Goal: Information Seeking & Learning: Learn about a topic

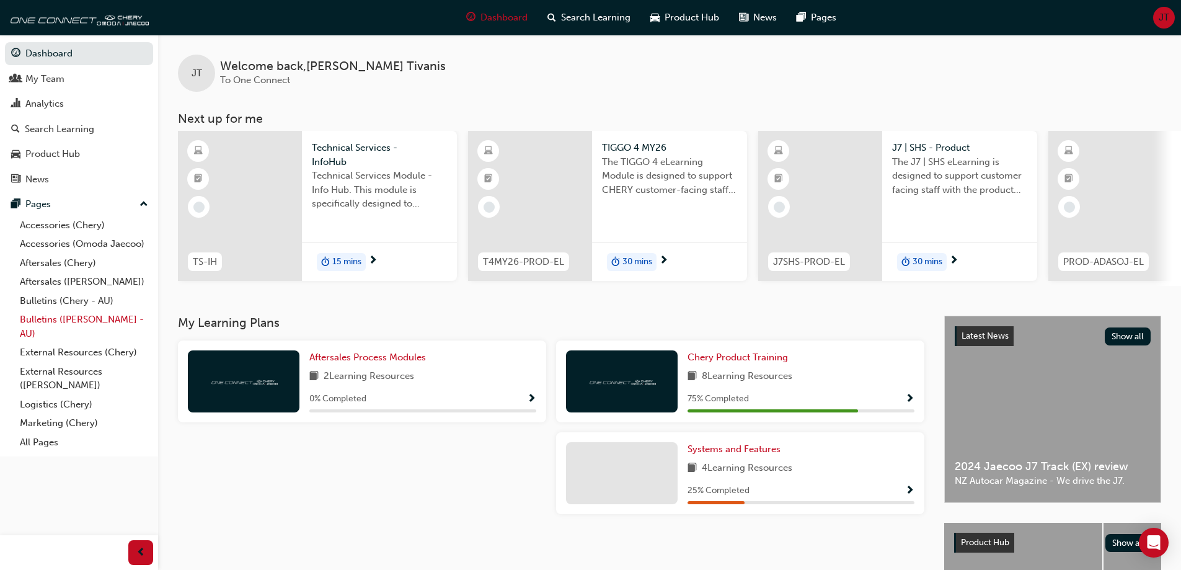
click at [81, 324] on link "Bulletins ([PERSON_NAME] - AU)" at bounding box center [84, 326] width 138 height 33
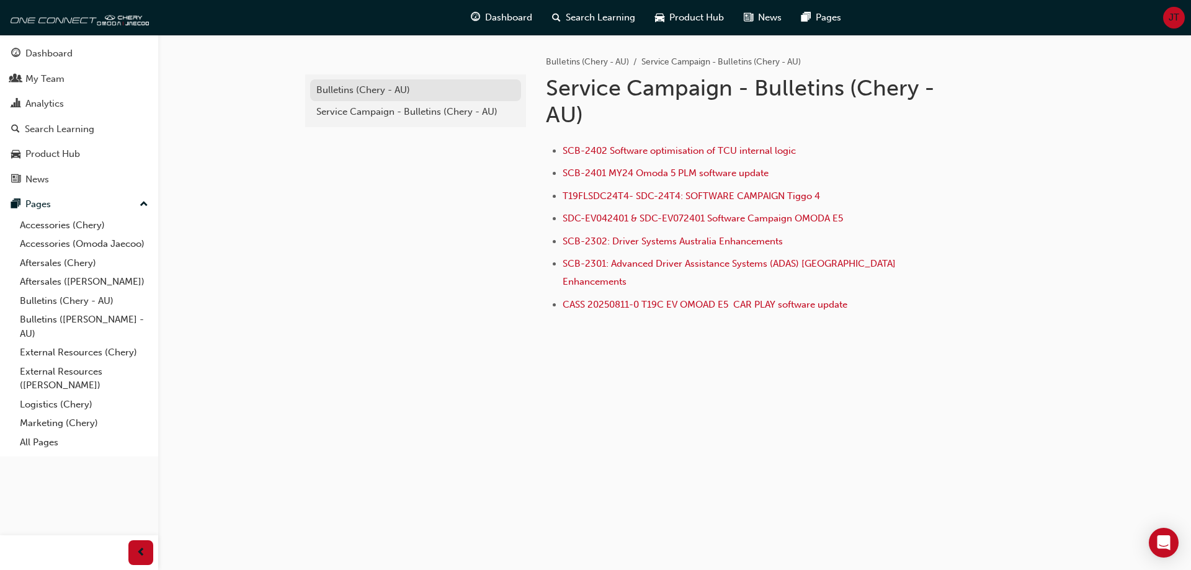
click at [328, 92] on div "Bulletins (Chery - AU)" at bounding box center [415, 90] width 198 height 14
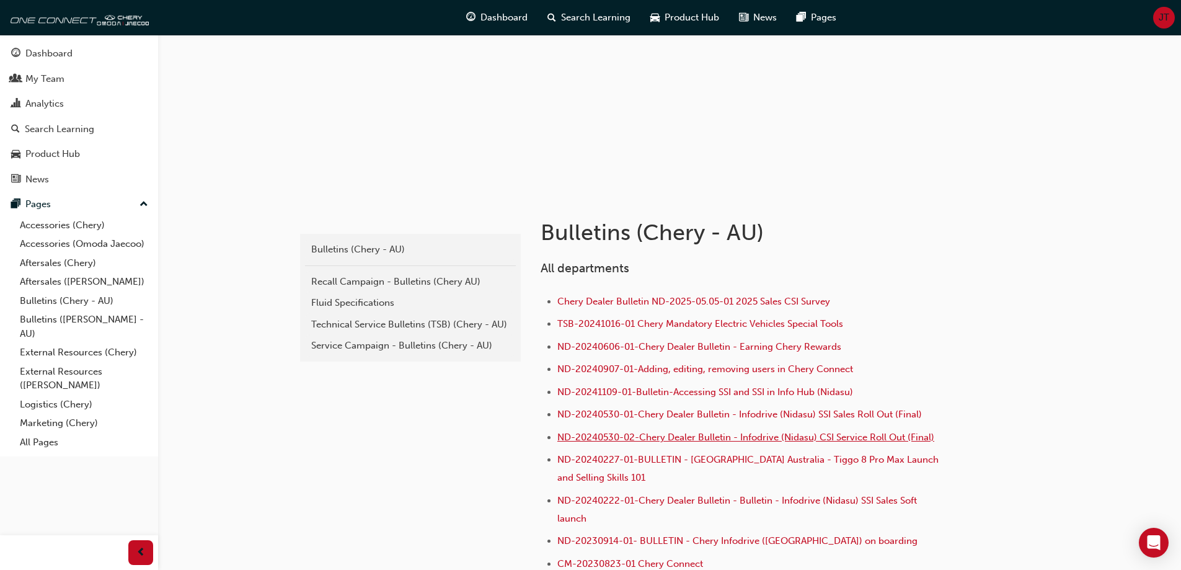
scroll to position [62, 0]
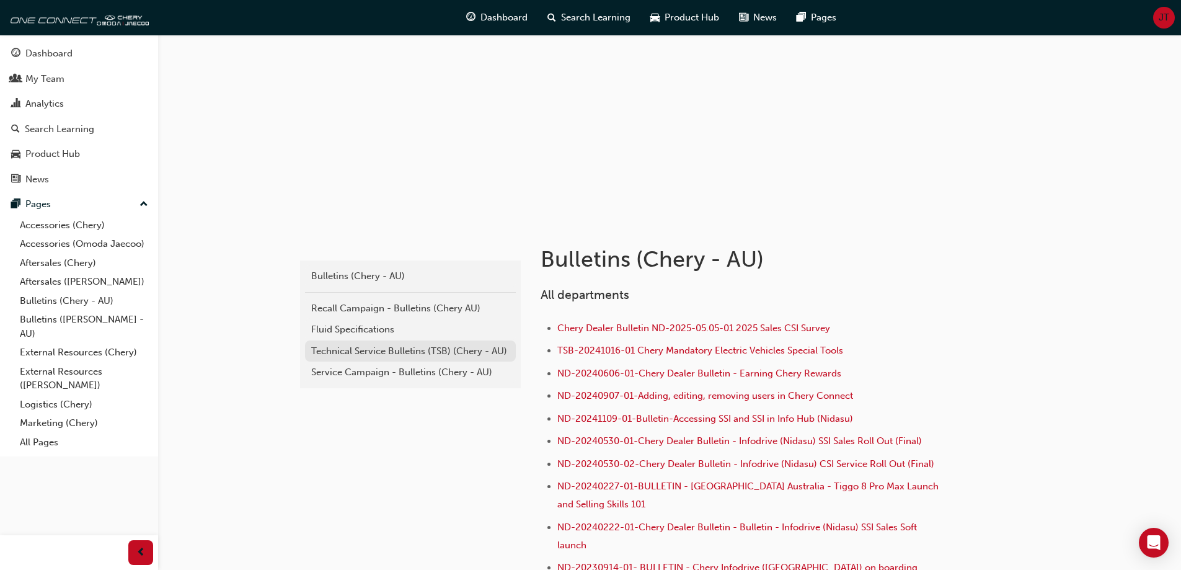
click at [396, 358] on link "Technical Service Bulletins (TSB) (Chery - AU)" at bounding box center [410, 351] width 211 height 22
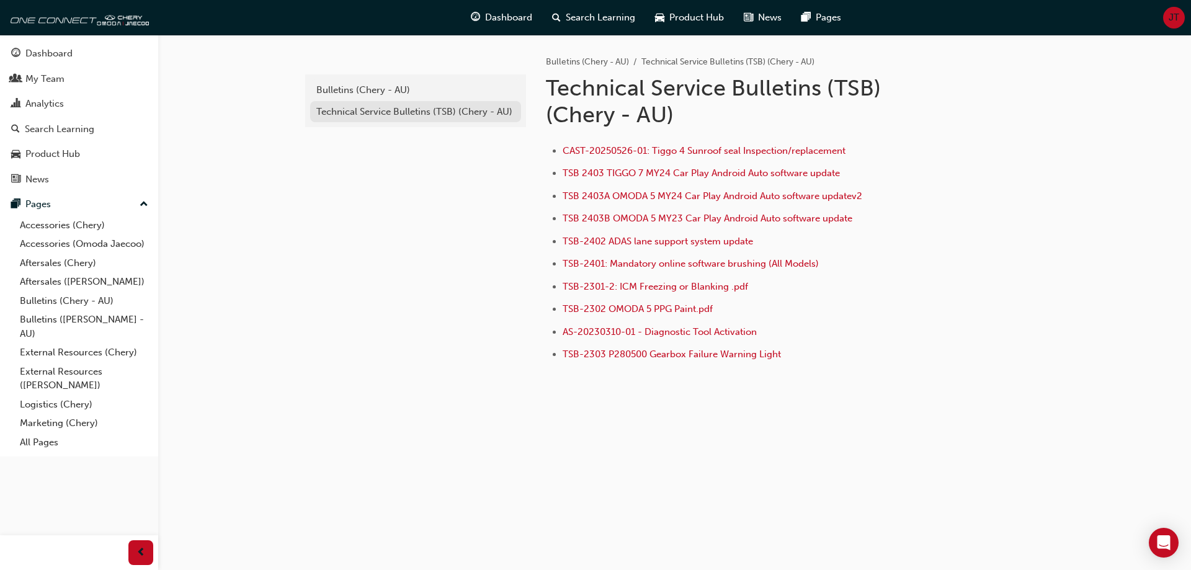
click at [435, 117] on div "Technical Service Bulletins (TSB) (Chery - AU)" at bounding box center [415, 112] width 198 height 14
click at [355, 91] on div "Bulletins (Chery - AU)" at bounding box center [415, 90] width 198 height 14
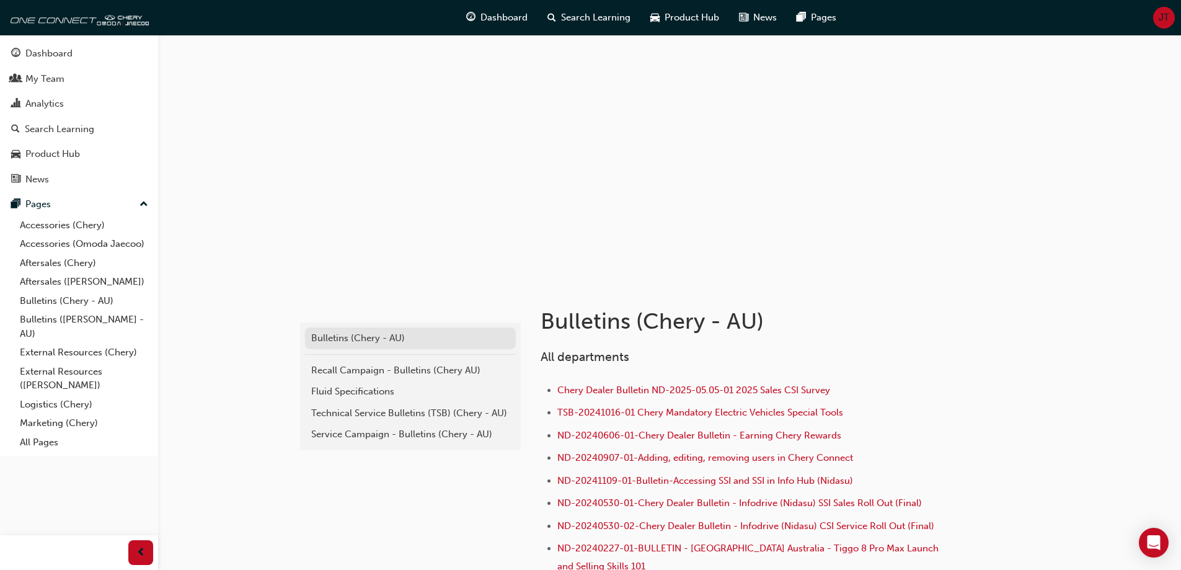
click at [353, 342] on div "Bulletins (Chery - AU)" at bounding box center [410, 338] width 198 height 14
